Goal: Transaction & Acquisition: Purchase product/service

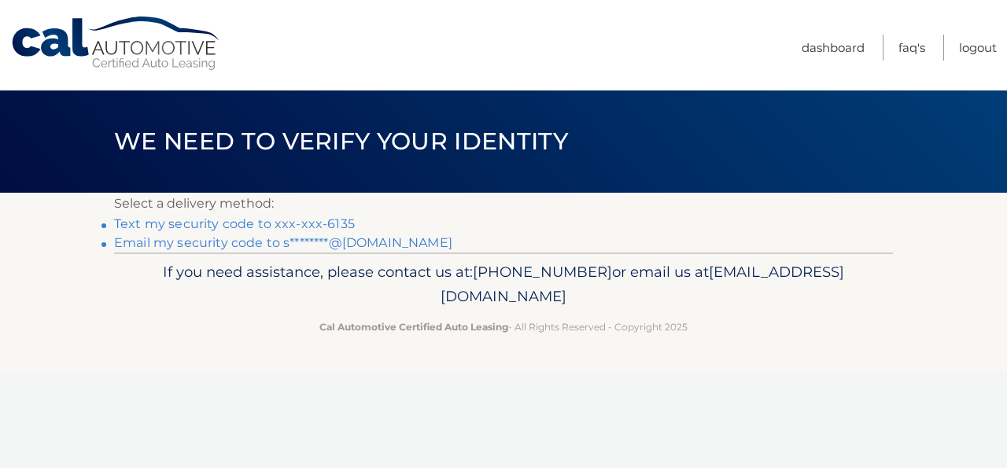
click at [204, 223] on link "Text my security code to xxx-xxx-6135" at bounding box center [234, 223] width 241 height 15
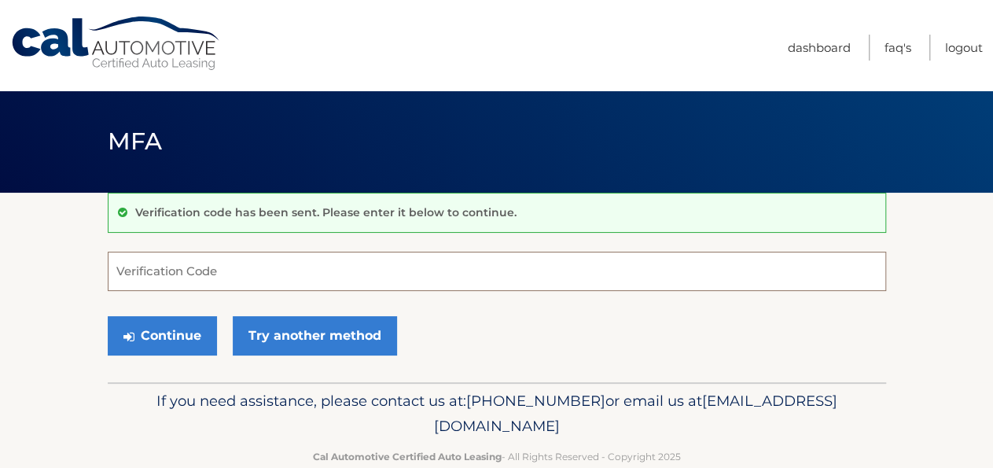
click at [149, 263] on input "Verification Code" at bounding box center [497, 271] width 779 height 39
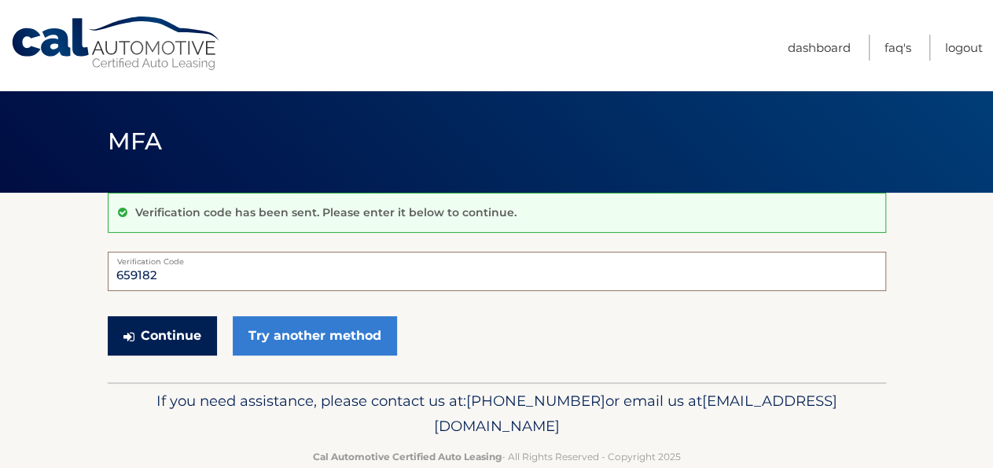
type input "659182"
click at [178, 342] on button "Continue" at bounding box center [162, 335] width 109 height 39
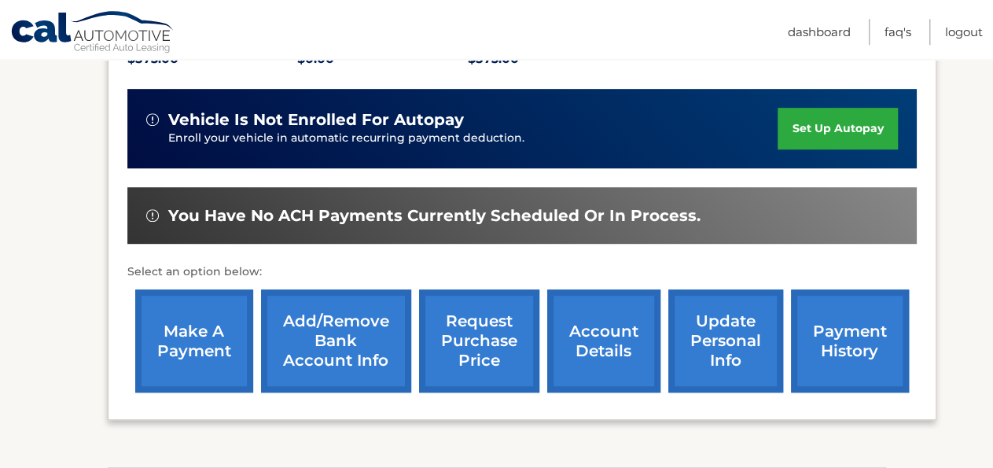
scroll to position [491, 0]
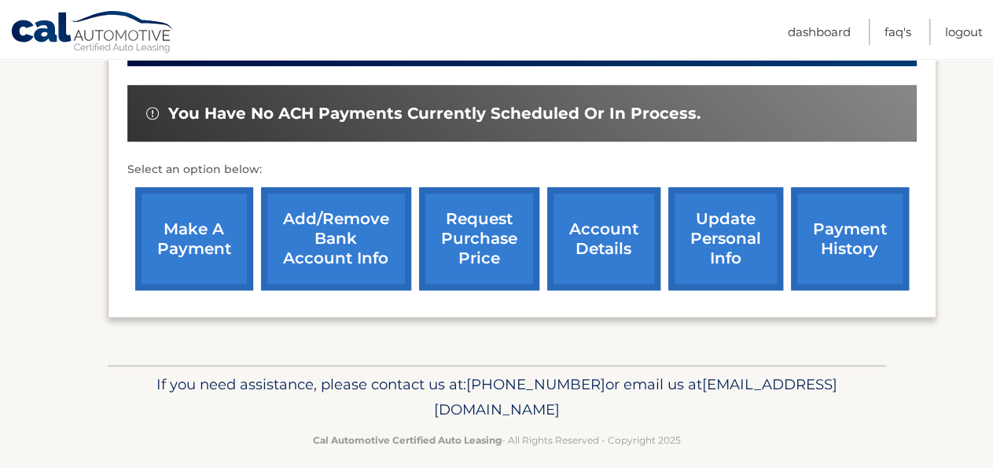
click at [212, 290] on link "make a payment" at bounding box center [194, 238] width 118 height 103
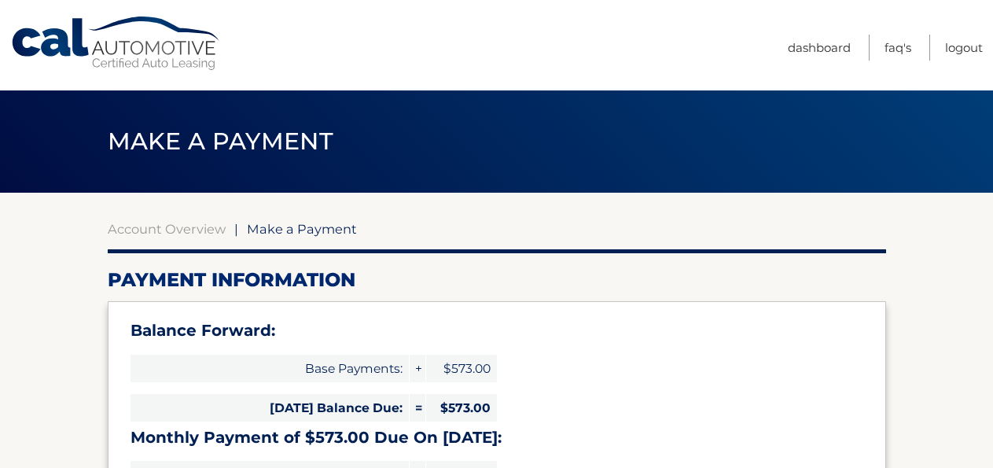
select select "ZTg4MjdjYTItZmUwMS00YmMxLWFjMjEtMzQzNWJiMDUyMjM4"
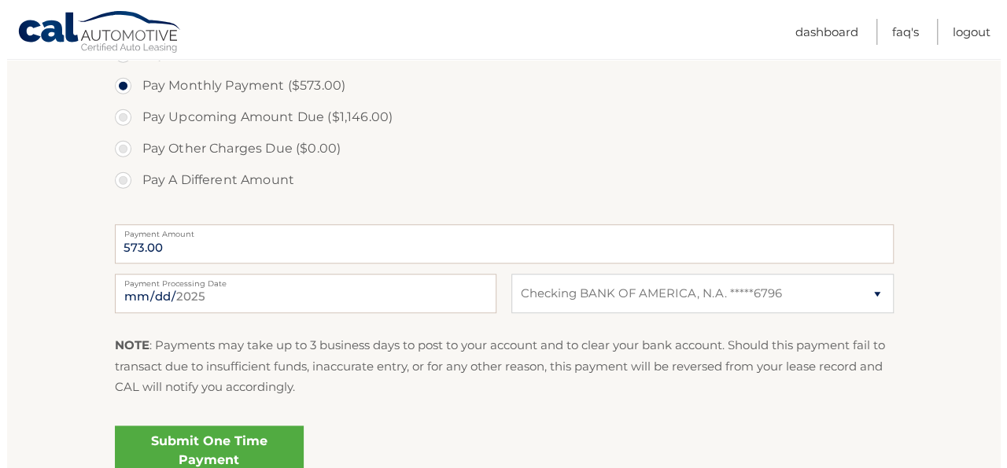
scroll to position [654, 0]
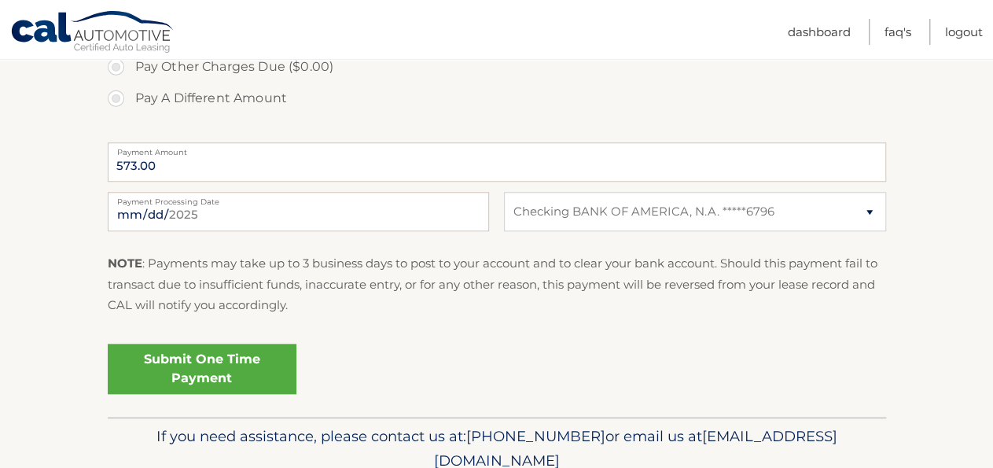
click at [249, 370] on link "Submit One Time Payment" at bounding box center [202, 369] width 189 height 50
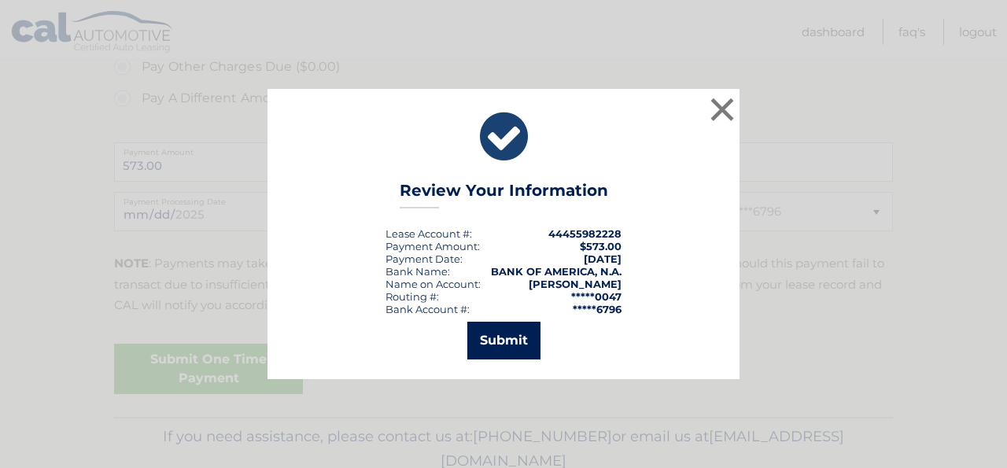
click at [487, 352] on button "Submit" at bounding box center [503, 341] width 73 height 38
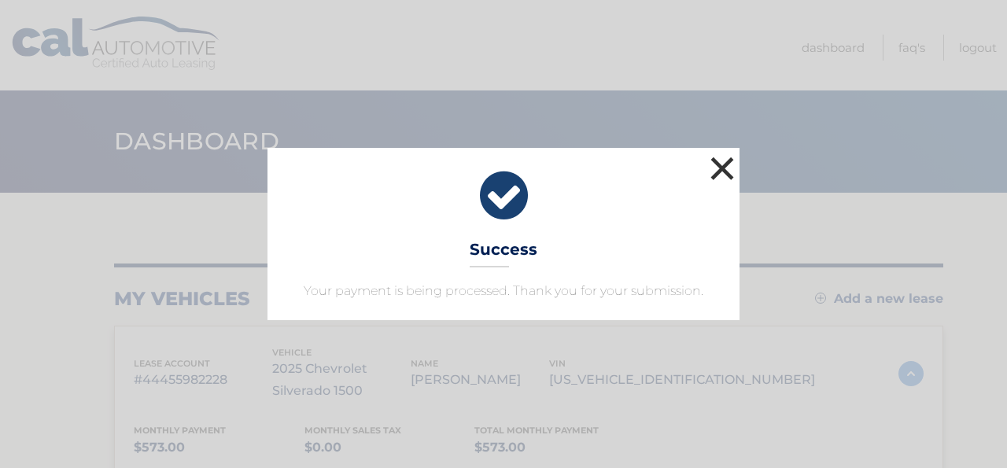
drag, startPoint x: 721, startPoint y: 168, endPoint x: 734, endPoint y: 173, distance: 13.7
click at [726, 171] on button "×" at bounding box center [721, 168] width 31 height 31
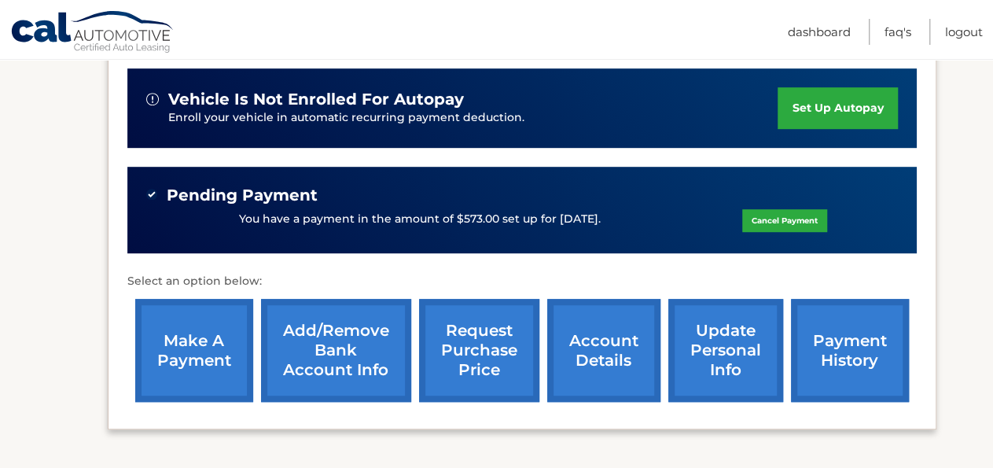
scroll to position [575, 0]
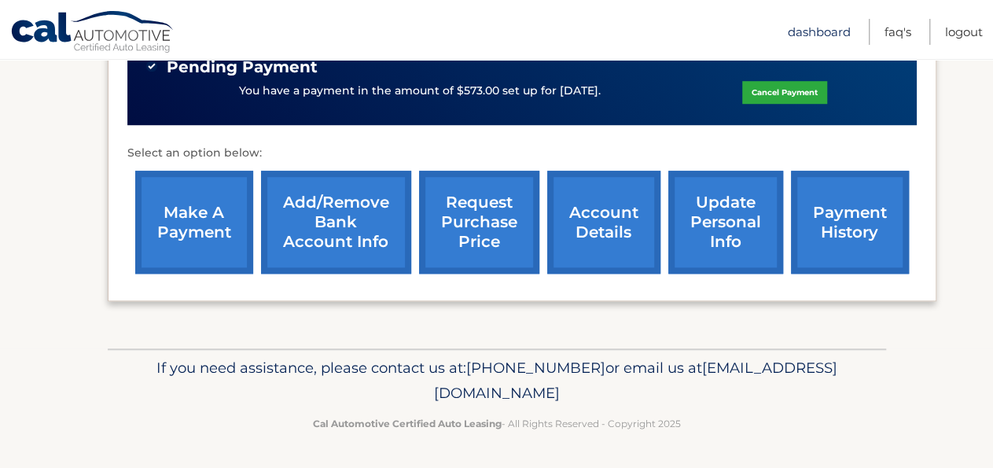
click at [834, 33] on link "Dashboard" at bounding box center [819, 32] width 63 height 26
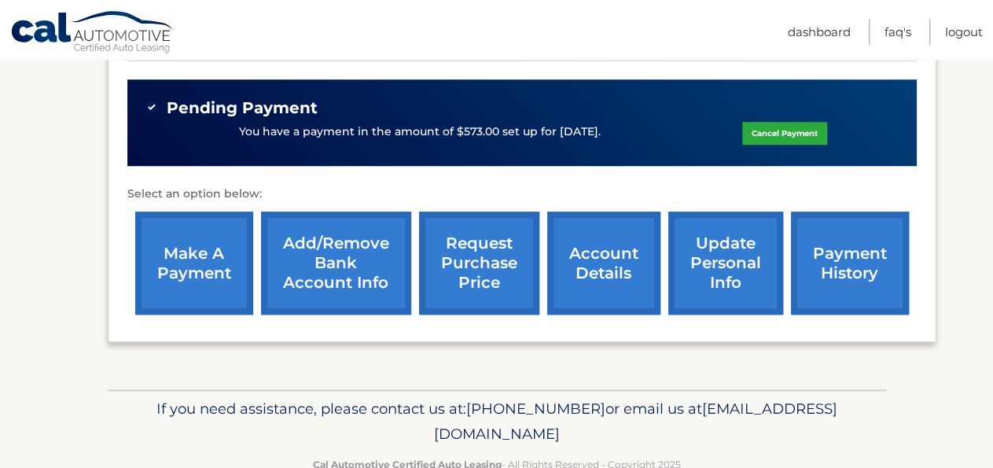
scroll to position [575, 0]
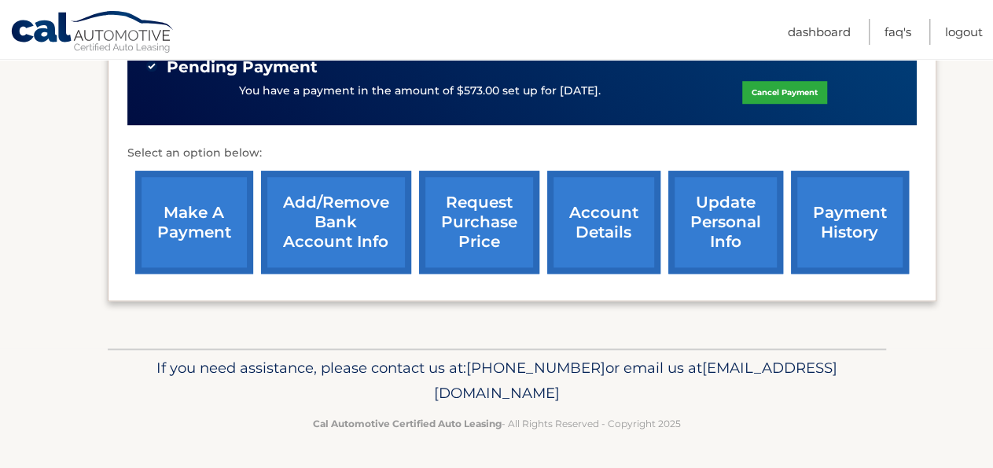
click at [710, 203] on link "update personal info" at bounding box center [726, 222] width 115 height 103
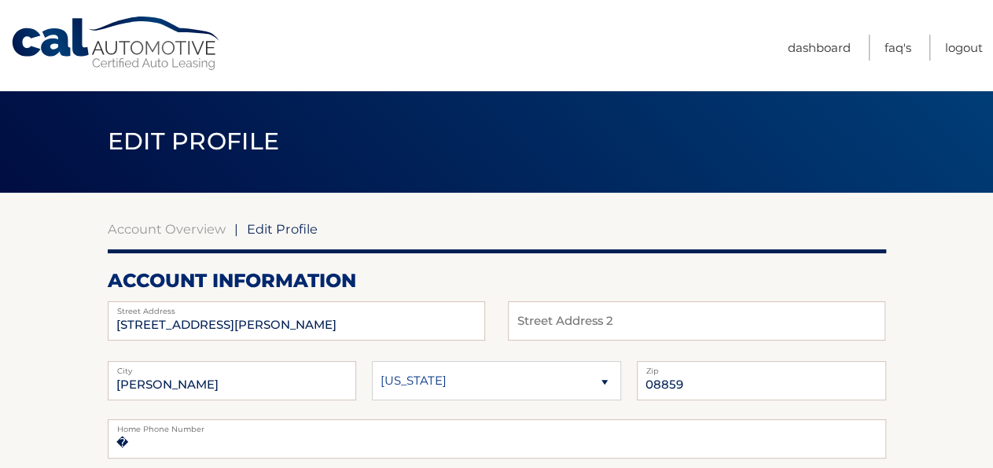
click at [785, 45] on nav "Menu Dashboard FAQ's Logout" at bounding box center [609, 45] width 748 height 90
click at [795, 44] on link "Dashboard" at bounding box center [819, 48] width 63 height 26
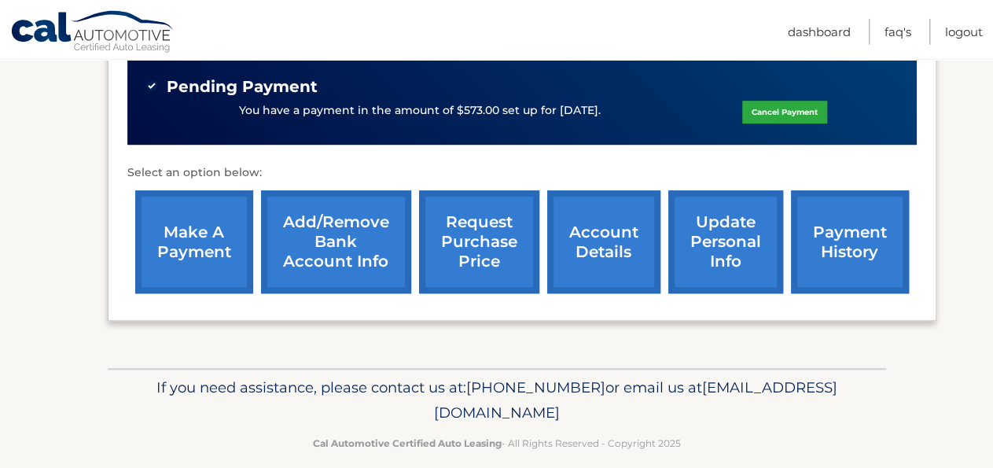
scroll to position [573, 0]
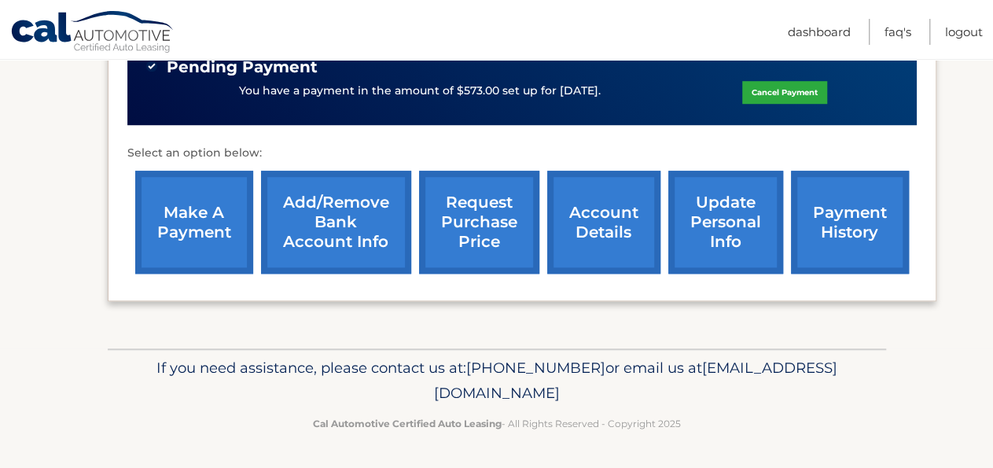
click at [614, 202] on link "account details" at bounding box center [603, 222] width 113 height 103
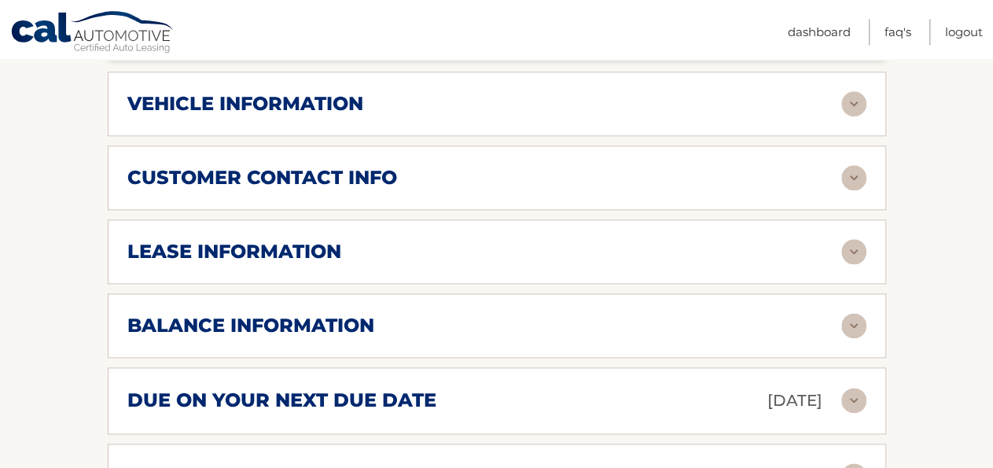
scroll to position [900, 0]
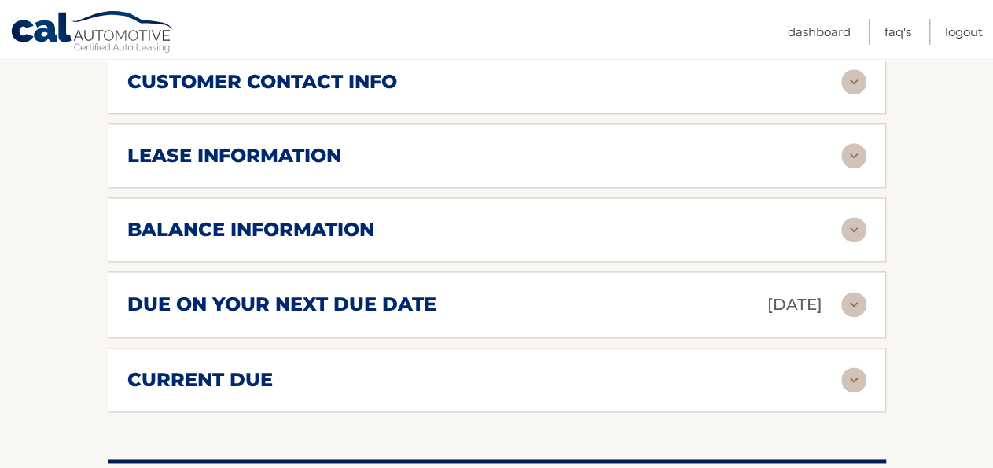
click at [643, 94] on div "customer contact info" at bounding box center [484, 82] width 714 height 24
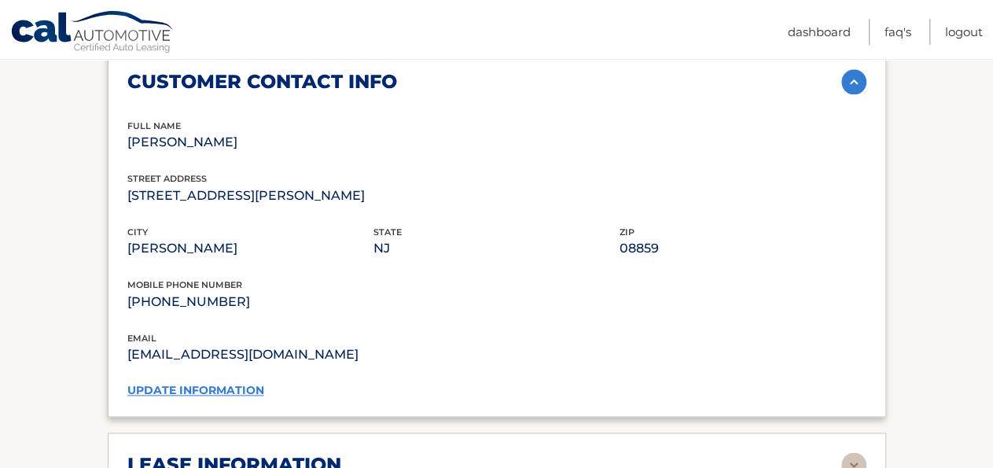
click at [852, 94] on img at bounding box center [854, 81] width 25 height 25
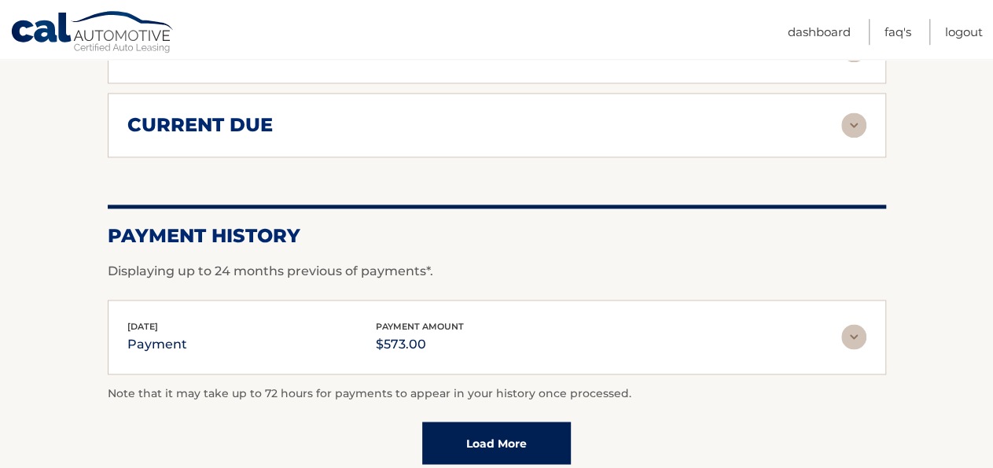
scroll to position [1227, 0]
